Goal: Task Accomplishment & Management: Manage account settings

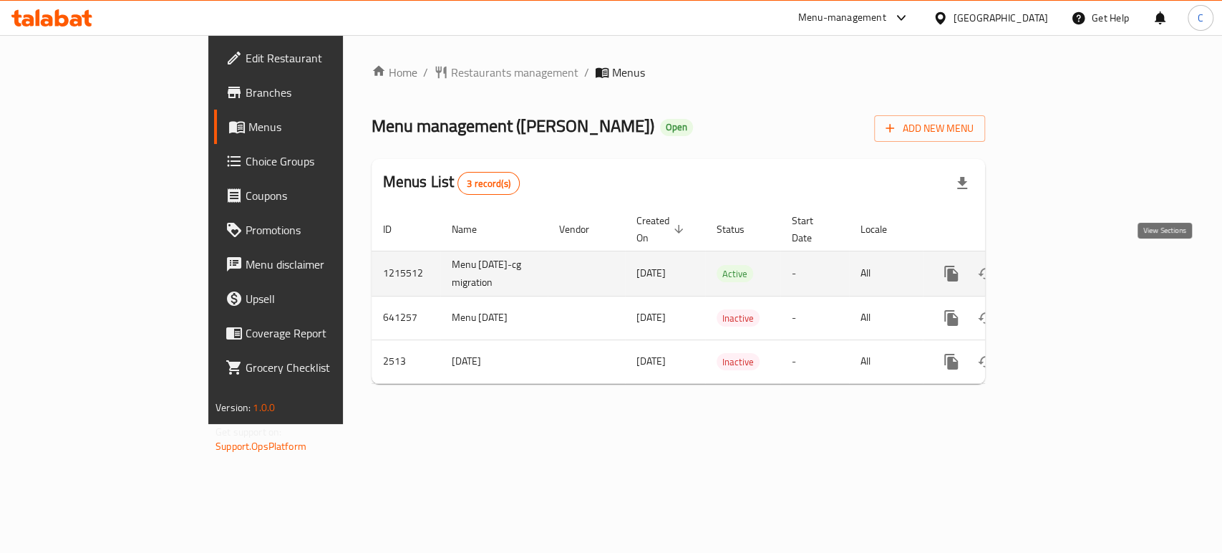
click at [1063, 265] on icon "enhanced table" at bounding box center [1054, 273] width 17 height 17
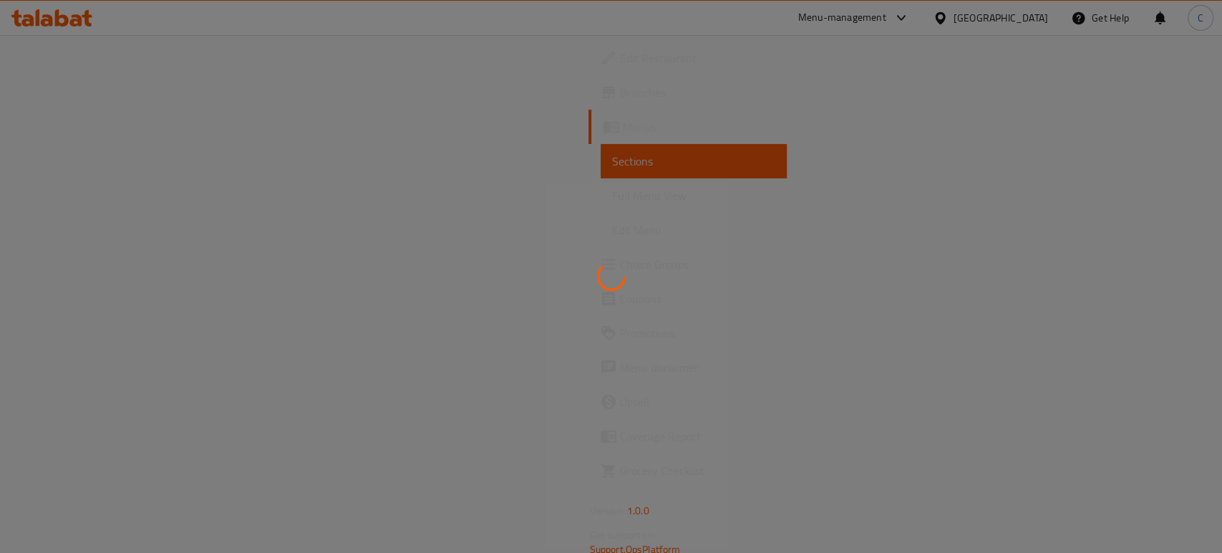
click at [445, 190] on div at bounding box center [611, 276] width 1222 height 553
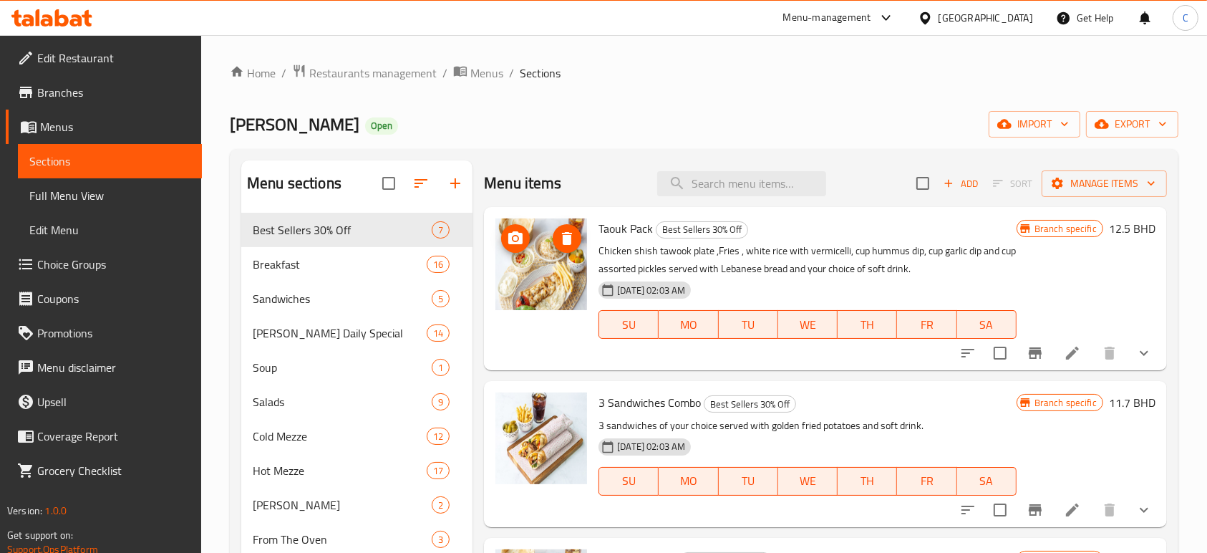
click at [540, 258] on img at bounding box center [541, 264] width 92 height 92
click at [519, 249] on button "upload picture" at bounding box center [515, 238] width 29 height 29
click at [1063, 341] on li at bounding box center [1073, 353] width 40 height 26
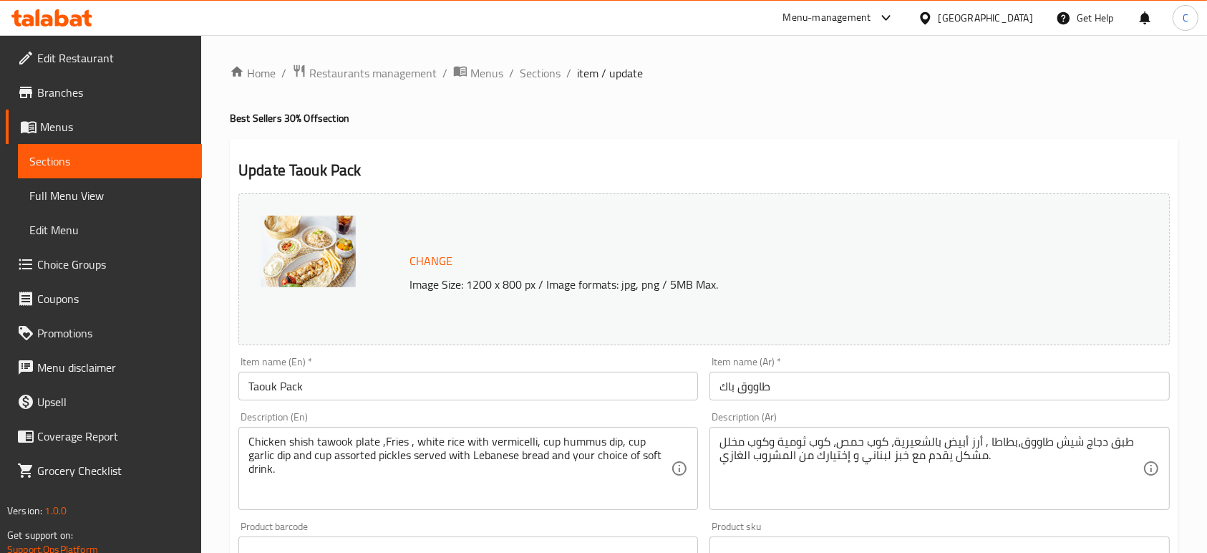
click at [445, 252] on span "Change" at bounding box center [431, 261] width 43 height 21
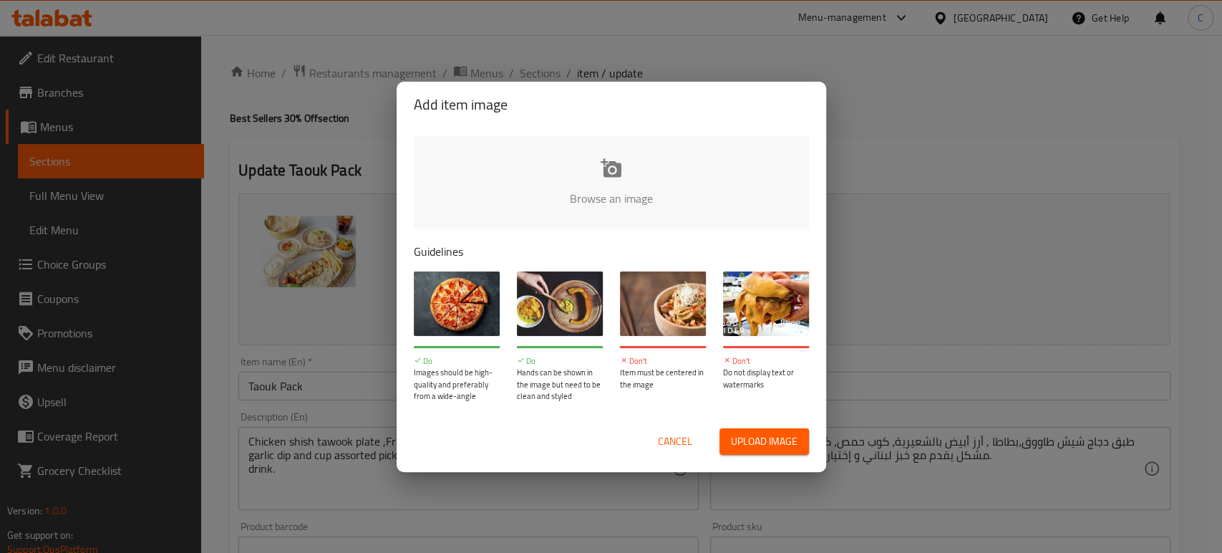
click at [681, 438] on span "Cancel" at bounding box center [675, 441] width 34 height 18
